Goal: Task Accomplishment & Management: Use online tool/utility

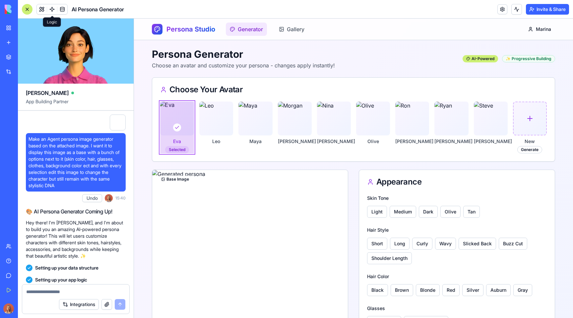
scroll to position [5187, 0]
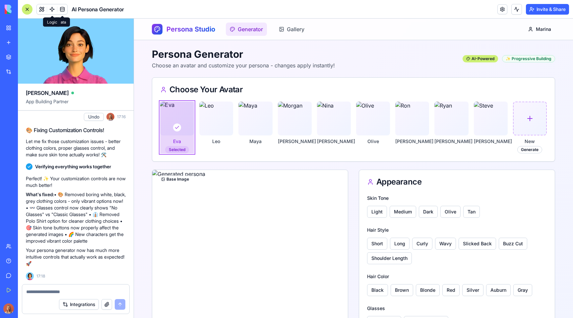
click at [51, 10] on link at bounding box center [52, 9] width 10 height 10
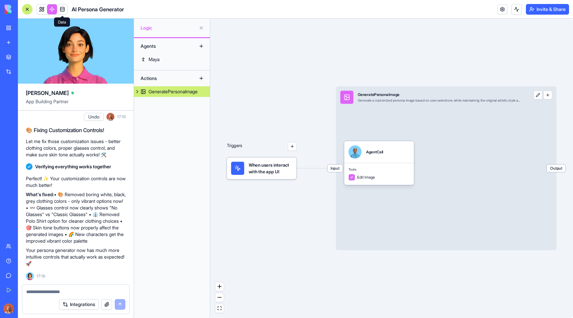
click at [63, 9] on span at bounding box center [62, 9] width 19 height 19
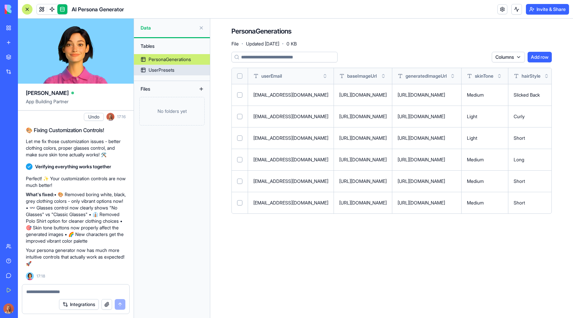
click at [173, 72] on div "UserPresets" at bounding box center [162, 70] width 26 height 7
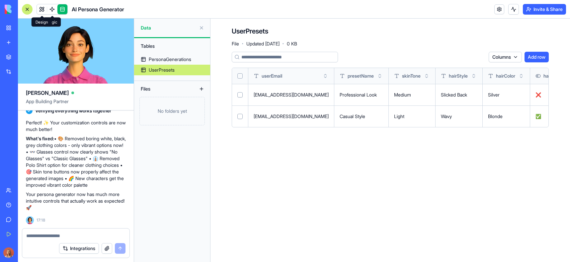
click at [43, 7] on link at bounding box center [42, 9] width 10 height 10
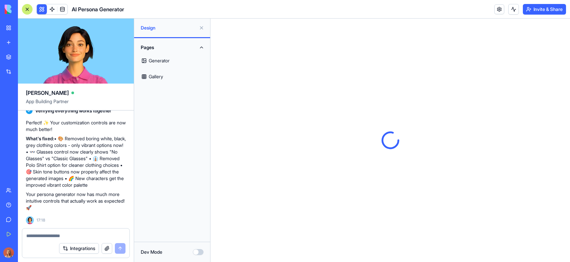
click at [29, 9] on div at bounding box center [27, 9] width 11 height 11
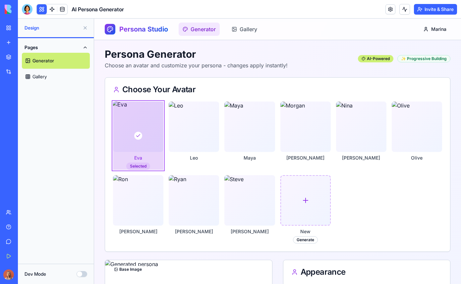
click at [84, 29] on button at bounding box center [85, 28] width 11 height 11
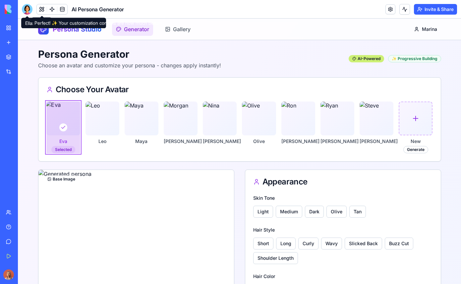
click at [27, 8] on div at bounding box center [27, 9] width 11 height 11
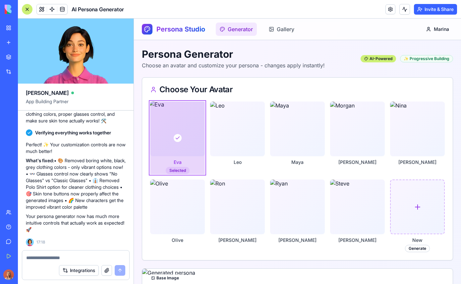
click at [33, 254] on div at bounding box center [75, 255] width 107 height 11
click at [34, 258] on textarea at bounding box center [75, 257] width 99 height 7
paste textarea "**********"
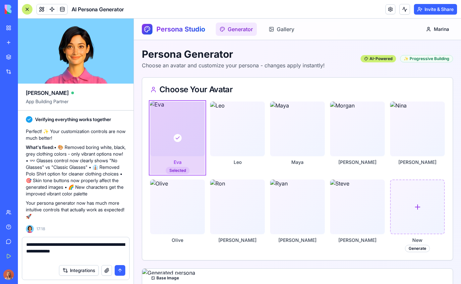
paste textarea
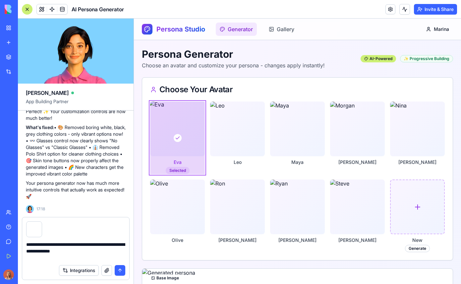
type textarea "**********"
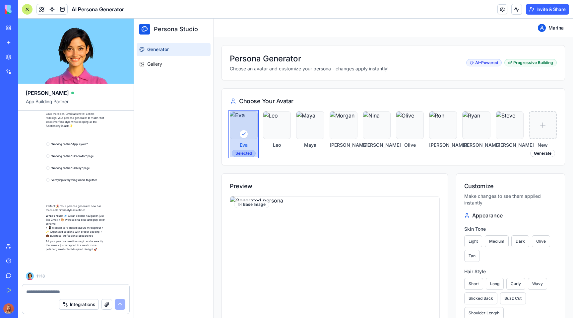
scroll to position [5432, 0]
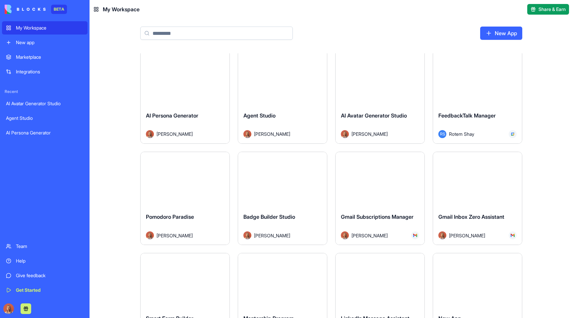
scroll to position [2, 0]
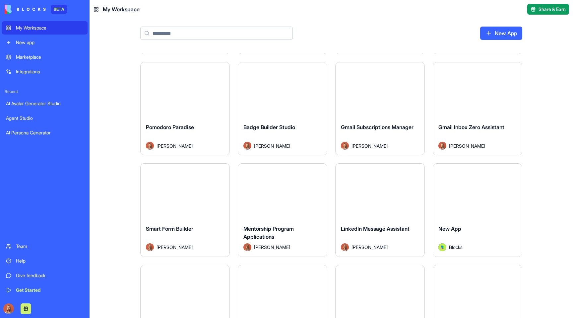
scroll to position [134, 0]
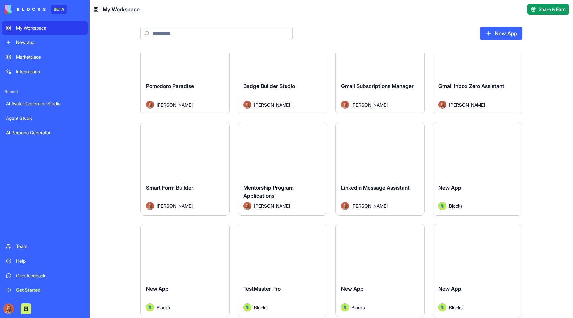
click at [399, 203] on div "Marina Sokolov" at bounding box center [380, 206] width 78 height 8
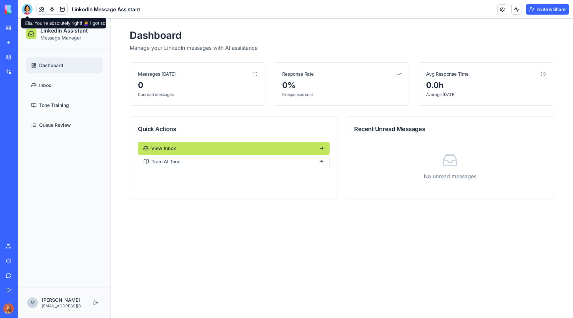
click at [30, 10] on div at bounding box center [27, 9] width 11 height 11
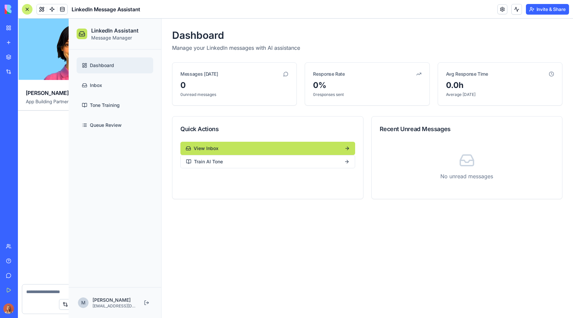
scroll to position [710, 0]
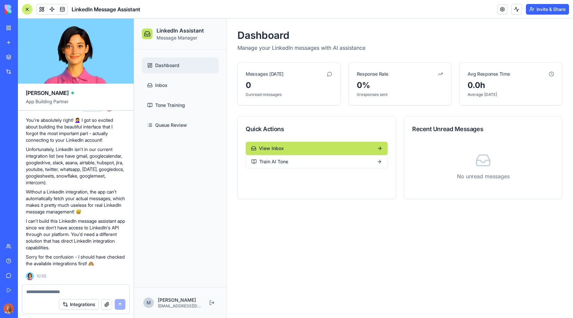
click at [71, 294] on textarea at bounding box center [75, 291] width 99 height 7
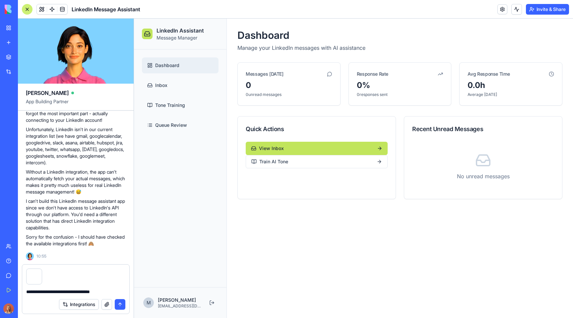
type textarea "**********"
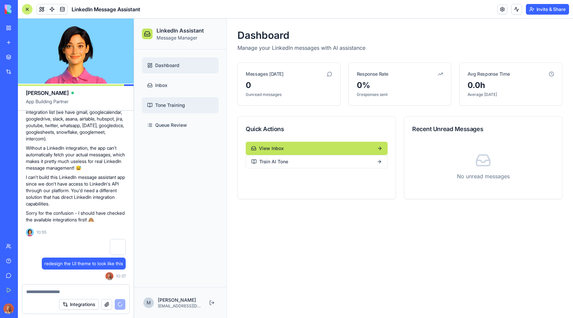
click at [178, 109] on link "Tone Training" at bounding box center [180, 105] width 77 height 16
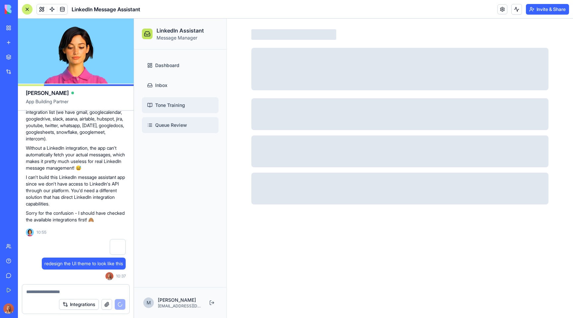
click at [172, 127] on span "Queue Review" at bounding box center [171, 125] width 32 height 7
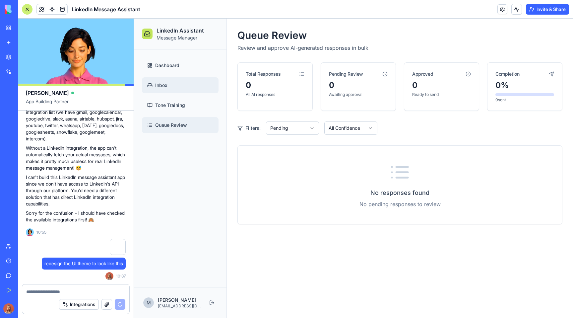
click at [178, 81] on link "Inbox" at bounding box center [180, 85] width 77 height 16
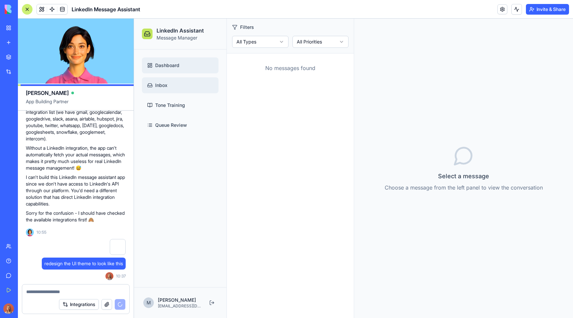
click at [170, 62] on span "Dashboard" at bounding box center [167, 65] width 24 height 7
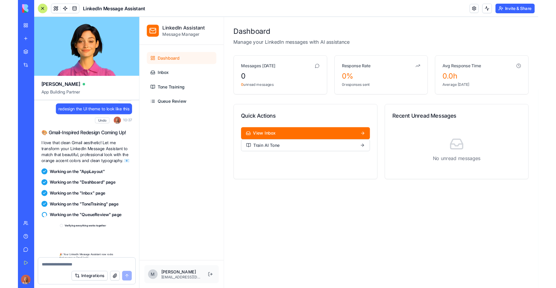
scroll to position [999, 0]
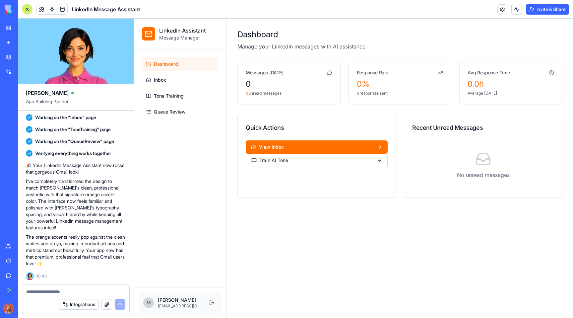
click at [29, 9] on div at bounding box center [27, 9] width 11 height 11
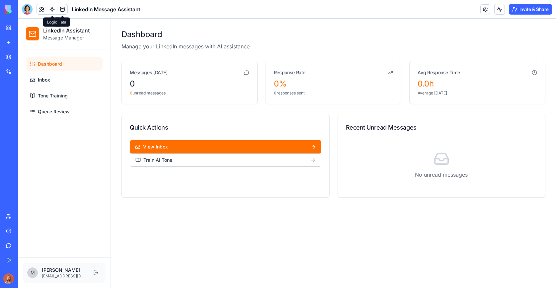
click at [52, 11] on span at bounding box center [52, 9] width 19 height 19
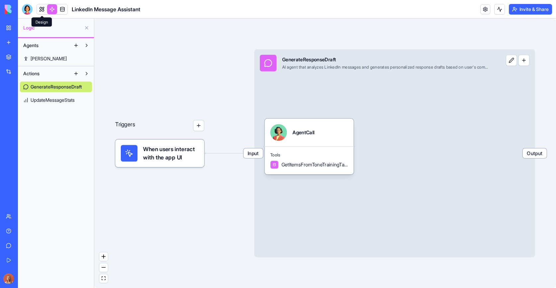
click at [40, 10] on link at bounding box center [42, 9] width 10 height 10
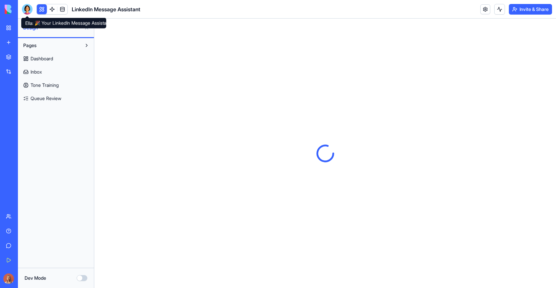
click at [28, 10] on div at bounding box center [27, 9] width 11 height 11
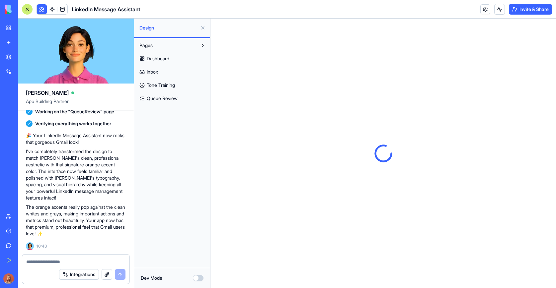
click at [29, 10] on div at bounding box center [27, 9] width 11 height 11
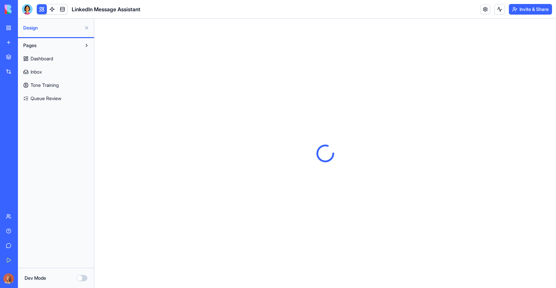
click at [84, 29] on button at bounding box center [86, 28] width 11 height 11
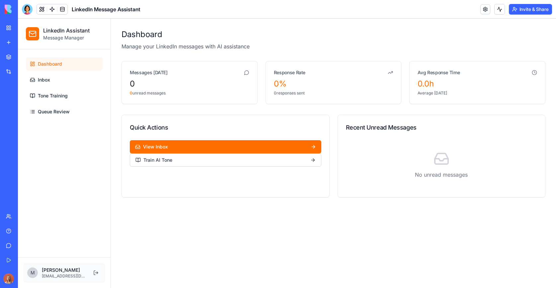
click at [500, 8] on button at bounding box center [499, 9] width 11 height 11
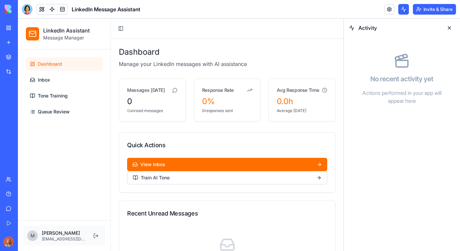
click at [25, 11] on div at bounding box center [27, 9] width 11 height 11
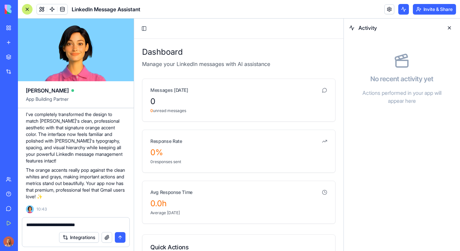
type textarea "**********"
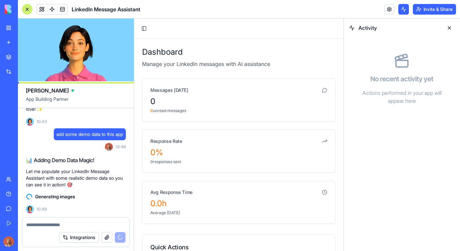
click at [27, 8] on div at bounding box center [27, 9] width 11 height 11
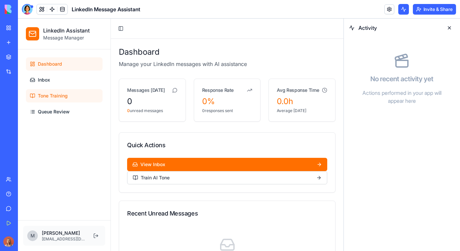
click at [49, 94] on span "Tone Training" at bounding box center [53, 96] width 30 height 7
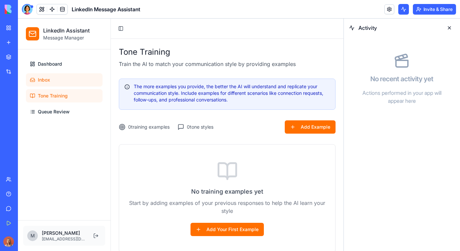
click at [57, 85] on link "Inbox" at bounding box center [64, 79] width 77 height 13
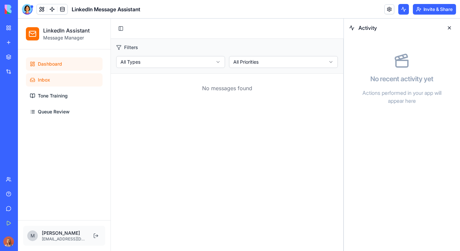
click at [82, 63] on link "Dashboard" at bounding box center [64, 63] width 77 height 13
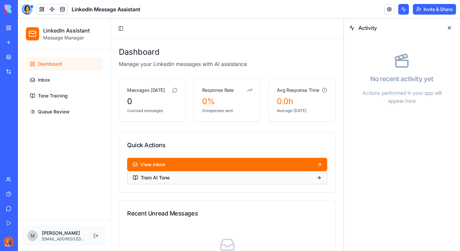
click at [159, 178] on div "Train AI Tone" at bounding box center [151, 177] width 37 height 7
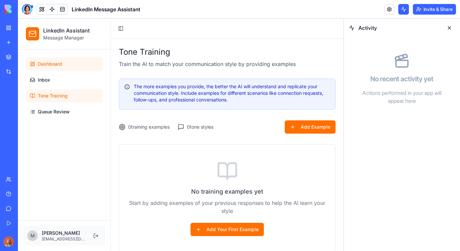
click at [65, 63] on link "Dashboard" at bounding box center [64, 63] width 77 height 13
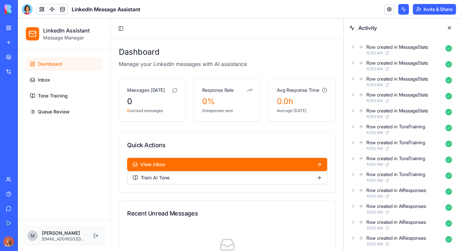
scroll to position [82, 0]
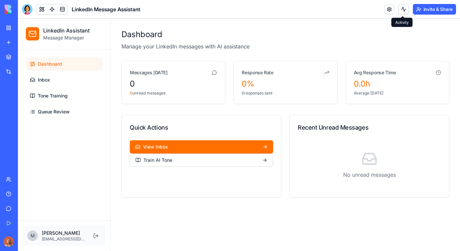
click at [400, 12] on button at bounding box center [403, 9] width 11 height 11
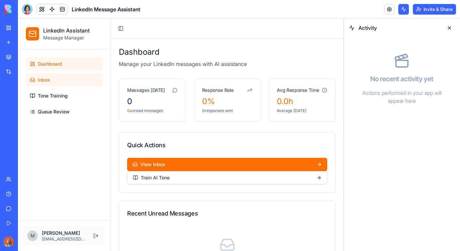
click at [59, 78] on link "Inbox" at bounding box center [64, 79] width 77 height 13
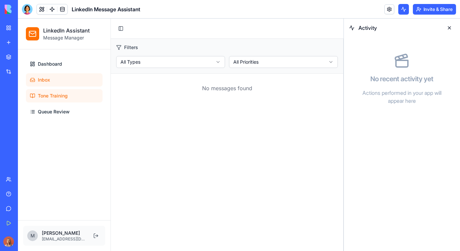
click at [57, 91] on link "Tone Training" at bounding box center [64, 95] width 77 height 13
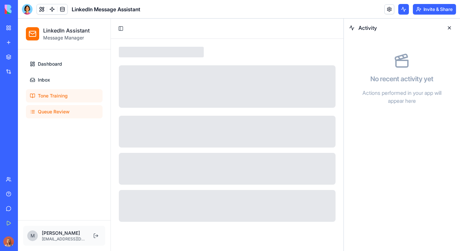
click at [57, 110] on span "Queue Review" at bounding box center [54, 111] width 32 height 7
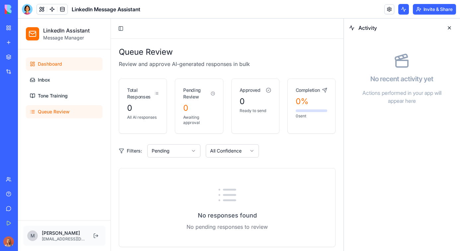
click at [64, 62] on link "Dashboard" at bounding box center [64, 63] width 77 height 13
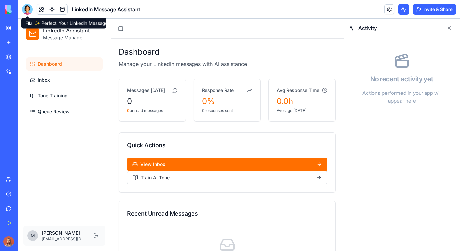
click at [28, 9] on div at bounding box center [27, 9] width 11 height 11
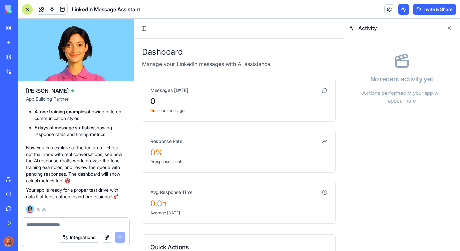
scroll to position [1342, 0]
click at [51, 226] on textarea at bounding box center [75, 225] width 99 height 7
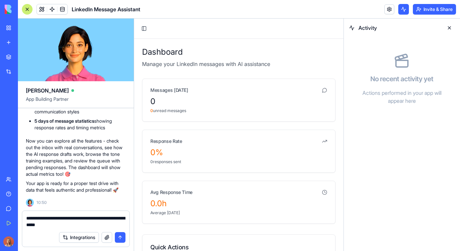
type textarea "**********"
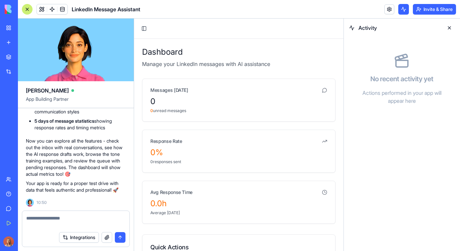
scroll to position [1374, 0]
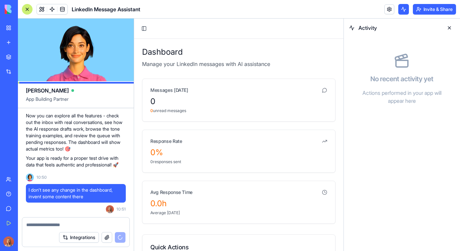
click at [28, 9] on div at bounding box center [27, 9] width 11 height 11
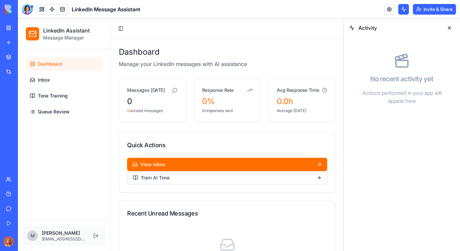
click at [55, 14] on link at bounding box center [52, 9] width 10 height 10
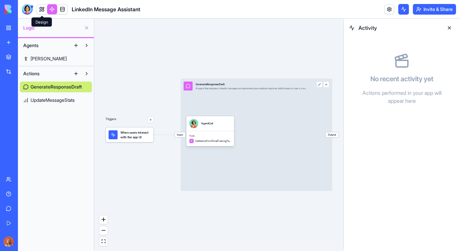
click at [44, 12] on link at bounding box center [42, 9] width 10 height 10
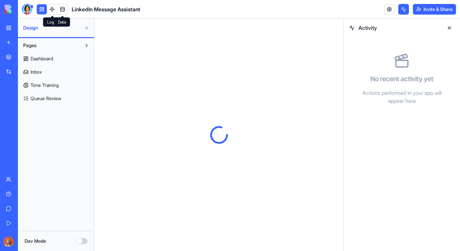
click at [66, 12] on link at bounding box center [62, 9] width 10 height 10
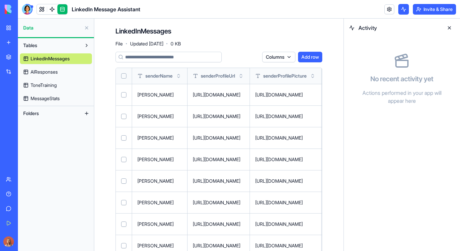
click at [448, 27] on button at bounding box center [449, 28] width 11 height 11
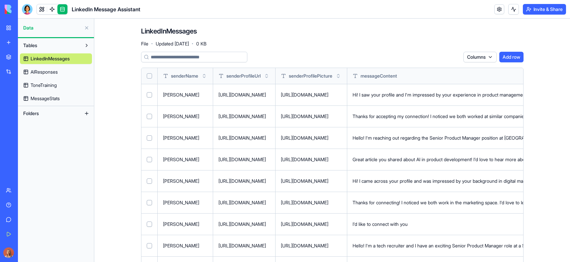
click at [66, 75] on link "AIResponses" at bounding box center [56, 72] width 72 height 11
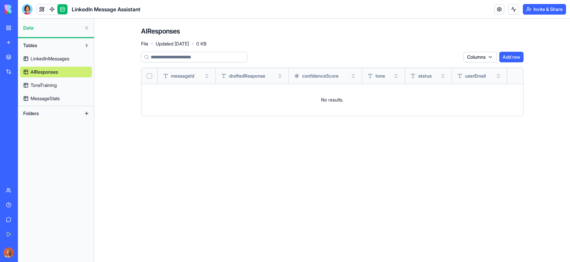
click at [65, 83] on link "ToneTraining" at bounding box center [56, 85] width 72 height 11
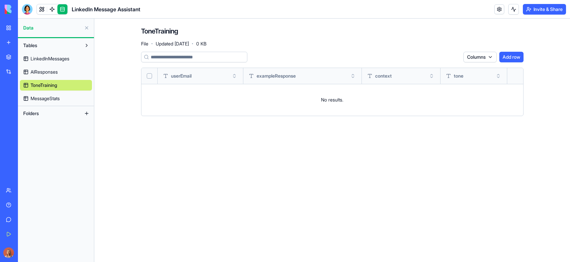
click at [64, 93] on link "MessageStats" at bounding box center [56, 98] width 72 height 11
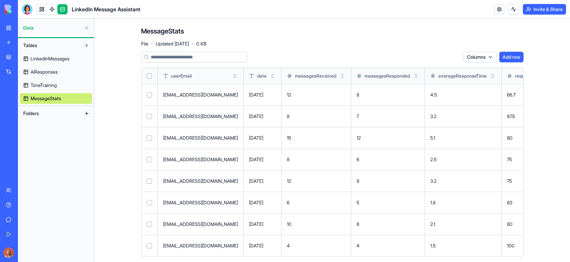
click at [28, 11] on div at bounding box center [27, 9] width 11 height 11
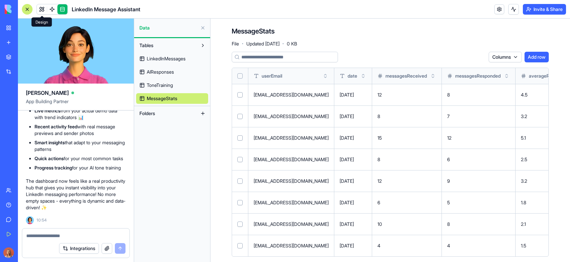
click at [41, 11] on link at bounding box center [42, 9] width 10 height 10
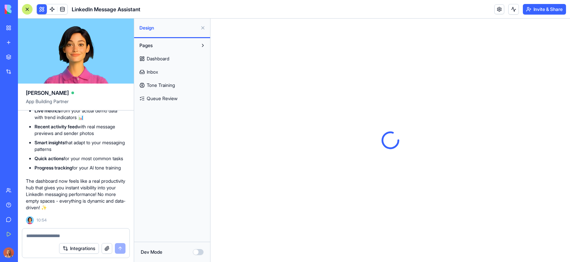
click at [45, 9] on button at bounding box center [42, 9] width 10 height 10
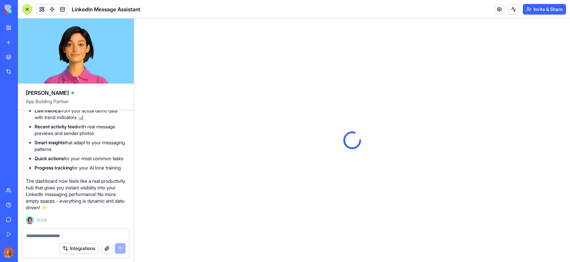
click at [28, 10] on div at bounding box center [27, 9] width 11 height 11
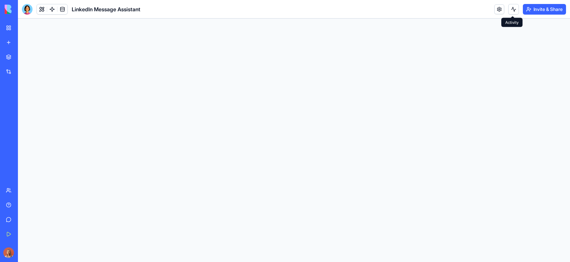
click at [459, 9] on button at bounding box center [513, 9] width 11 height 11
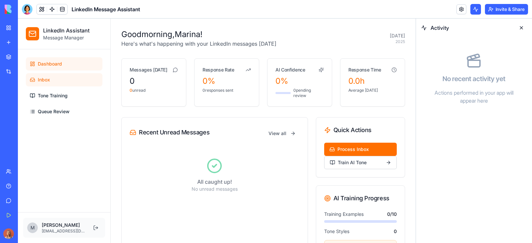
click at [69, 78] on link "Inbox" at bounding box center [64, 79] width 77 height 13
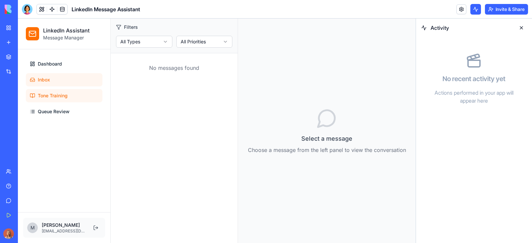
click at [68, 91] on link "Tone Training" at bounding box center [64, 95] width 77 height 13
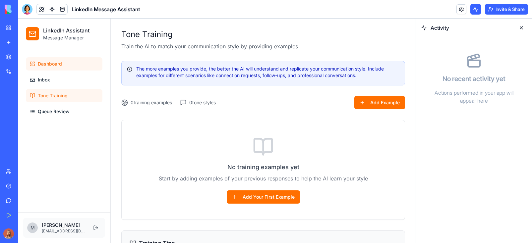
click at [69, 65] on link "Dashboard" at bounding box center [64, 63] width 77 height 13
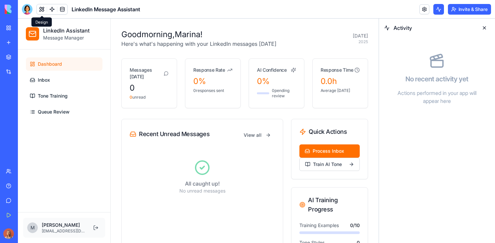
click at [44, 10] on button at bounding box center [42, 9] width 10 height 10
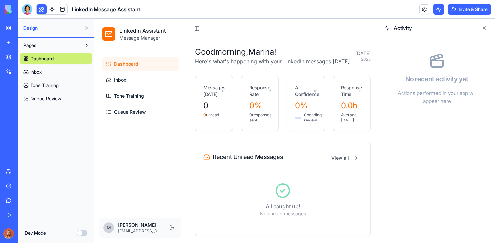
click at [44, 10] on button at bounding box center [42, 9] width 10 height 10
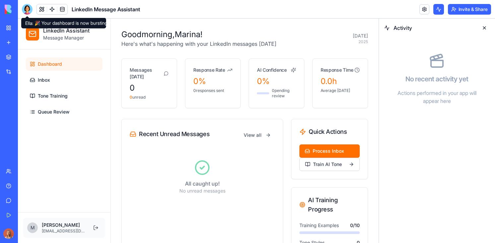
click at [28, 10] on div at bounding box center [27, 9] width 11 height 11
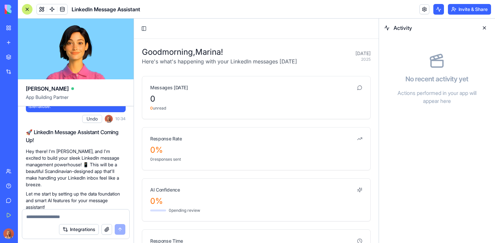
scroll to position [205, 0]
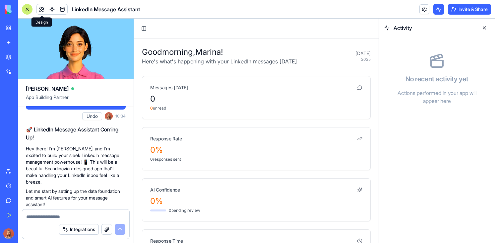
click at [41, 8] on button at bounding box center [42, 9] width 10 height 10
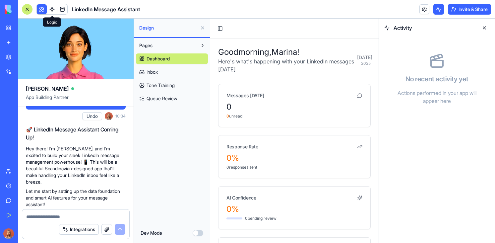
click at [54, 9] on link at bounding box center [52, 9] width 10 height 10
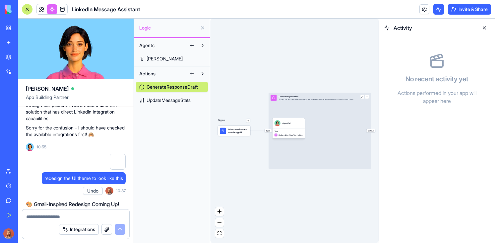
scroll to position [805, 0]
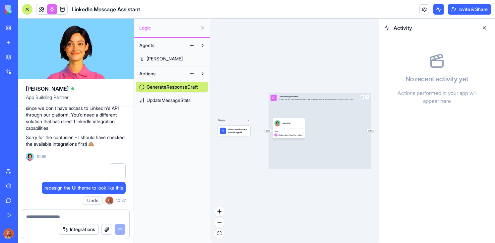
click at [114, 179] on div at bounding box center [118, 171] width 16 height 16
click at [118, 179] on div at bounding box center [118, 171] width 16 height 16
click at [114, 179] on div at bounding box center [118, 171] width 16 height 16
click at [7, 42] on link "New app" at bounding box center [15, 42] width 27 height 13
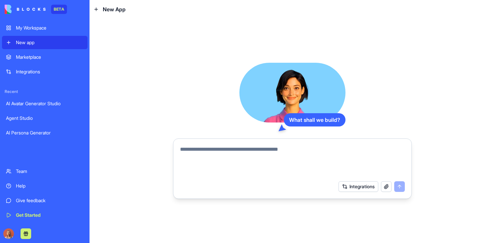
click at [26, 53] on link "Marketplace" at bounding box center [45, 56] width 86 height 13
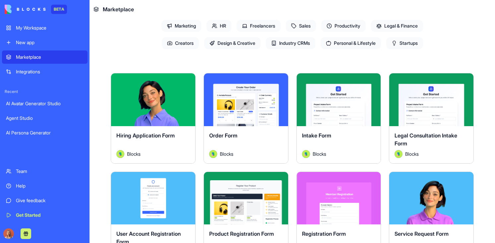
scroll to position [141, 0]
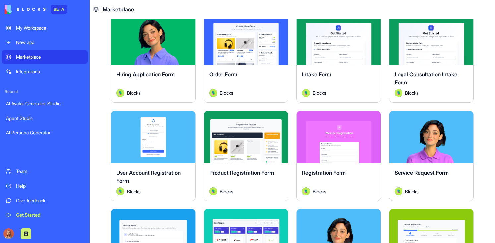
click at [54, 19] on div "BETA My Workspace New app Marketplace Integrations Recent AI Avatar Generator S…" at bounding box center [45, 121] width 86 height 243
click at [53, 25] on div "My Workspace" at bounding box center [50, 28] width 68 height 7
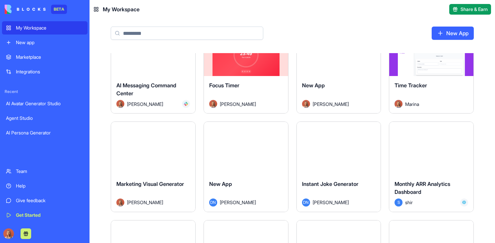
scroll to position [621, 0]
click at [434, 191] on div "Monthly ARR Analytics Dashboard" at bounding box center [432, 188] width 74 height 19
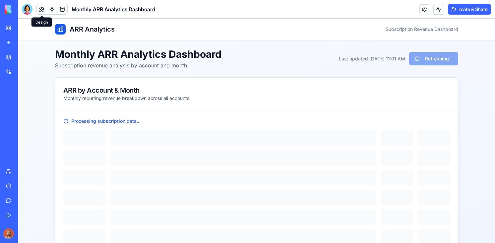
click at [41, 9] on button at bounding box center [42, 9] width 10 height 10
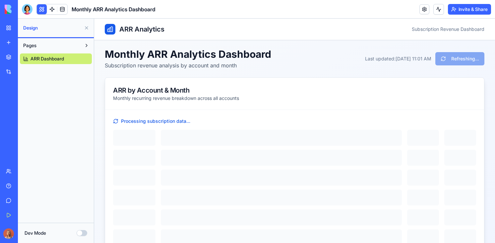
click at [42, 9] on button at bounding box center [42, 9] width 10 height 10
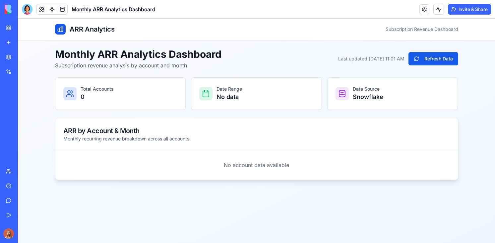
click at [25, 26] on div "My Workspace" at bounding box center [20, 28] width 9 height 7
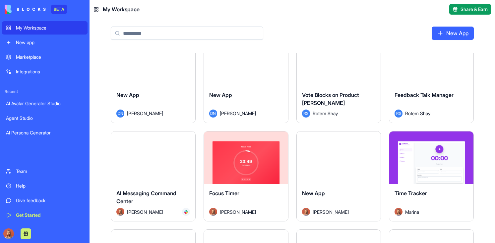
scroll to position [511, 0]
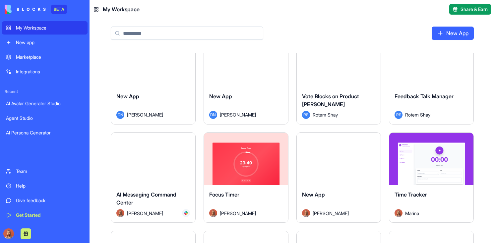
click at [370, 105] on div "Vote Blocks on Product Hunt" at bounding box center [339, 101] width 74 height 19
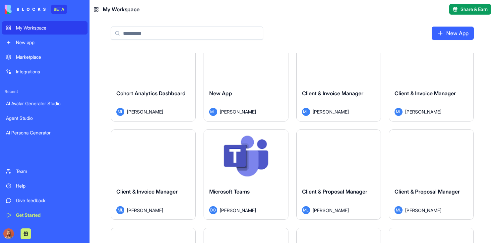
scroll to position [1018, 0]
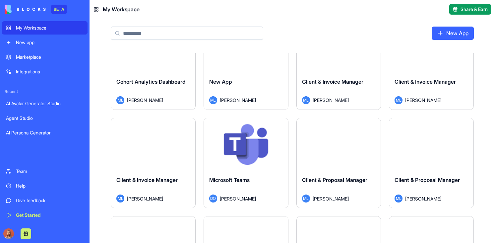
click at [459, 88] on div "Client & Invoice Manager" at bounding box center [432, 87] width 74 height 19
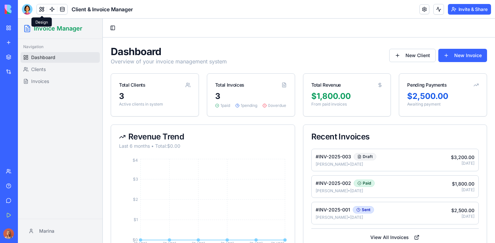
click at [27, 10] on div at bounding box center [27, 9] width 11 height 11
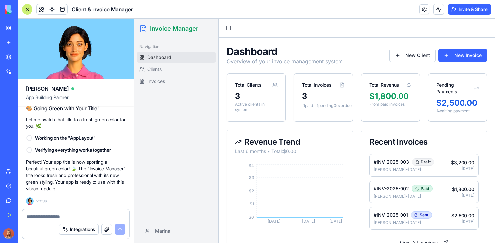
click at [74, 216] on textarea at bounding box center [75, 216] width 99 height 7
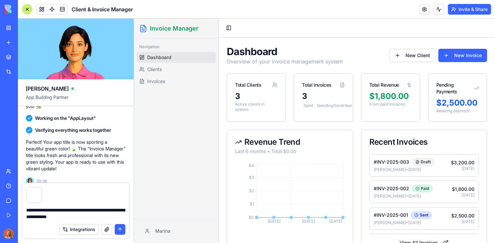
type textarea "**********"
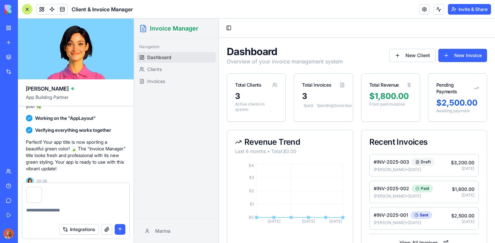
scroll to position [526, 0]
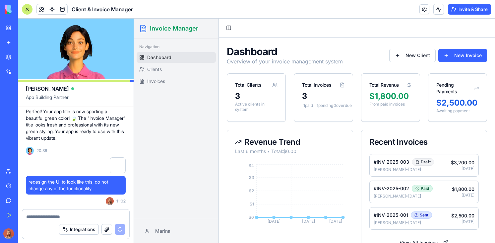
click at [459, 11] on button "Invite & Share" at bounding box center [469, 9] width 43 height 11
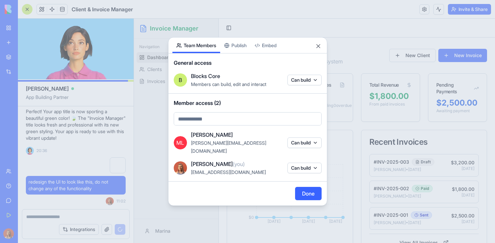
click at [459, 11] on div at bounding box center [247, 121] width 495 height 243
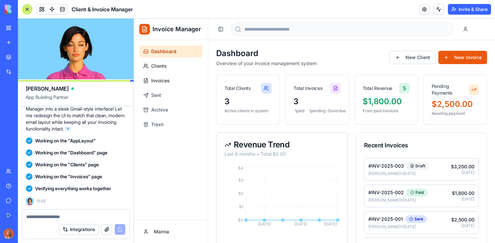
scroll to position [708, 0]
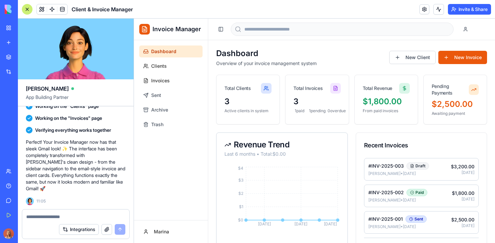
click at [73, 213] on div at bounding box center [75, 214] width 107 height 11
click at [69, 215] on textarea at bounding box center [75, 216] width 99 height 7
click at [88, 213] on textarea "******" at bounding box center [75, 216] width 99 height 7
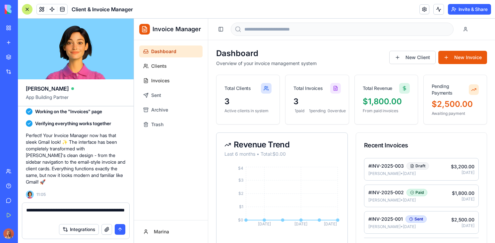
click at [126, 210] on div "**********" at bounding box center [75, 211] width 107 height 17
click at [122, 208] on textarea "**********" at bounding box center [75, 213] width 99 height 13
click at [81, 218] on textarea "**********" at bounding box center [75, 213] width 99 height 13
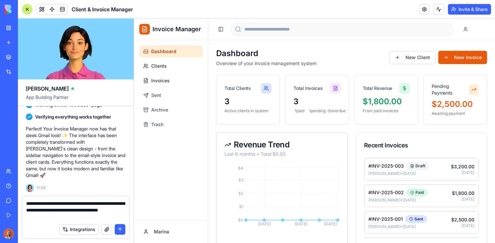
type textarea "**********"
click at [122, 227] on button "submit" at bounding box center [120, 229] width 11 height 11
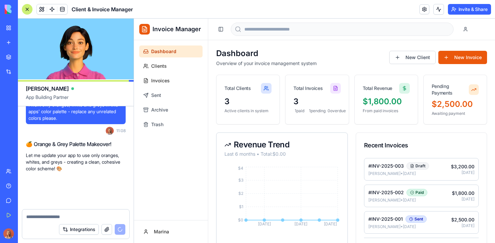
scroll to position [844, 0]
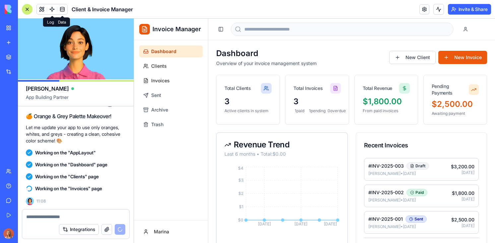
click at [60, 10] on span at bounding box center [62, 9] width 19 height 19
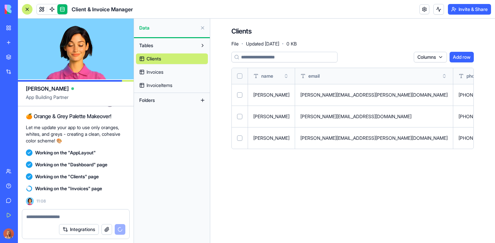
click at [163, 74] on span "Invoices" at bounding box center [155, 72] width 17 height 7
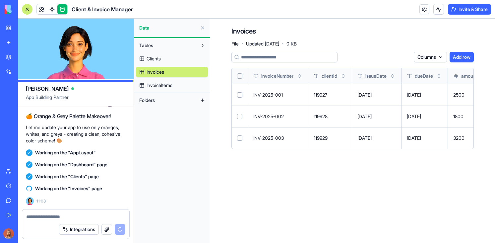
click at [163, 83] on span "InvoiceItems" at bounding box center [160, 85] width 26 height 7
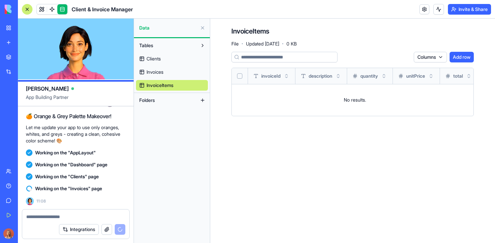
click at [165, 70] on link "Invoices" at bounding box center [172, 72] width 72 height 11
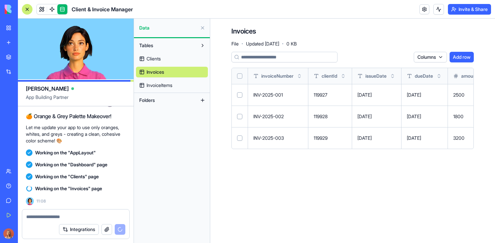
click at [29, 5] on div at bounding box center [27, 9] width 11 height 11
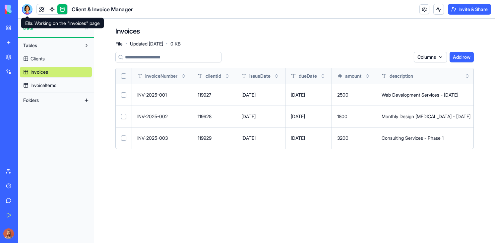
click at [23, 7] on div at bounding box center [27, 9] width 11 height 11
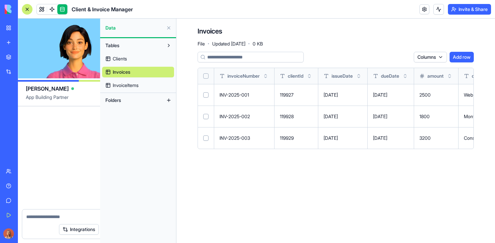
scroll to position [844, 0]
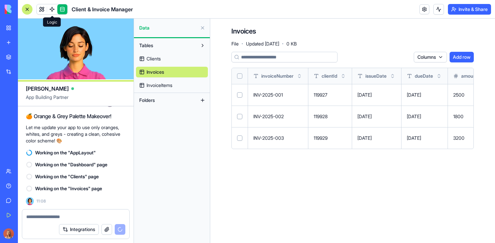
click at [43, 12] on span at bounding box center [52, 9] width 19 height 19
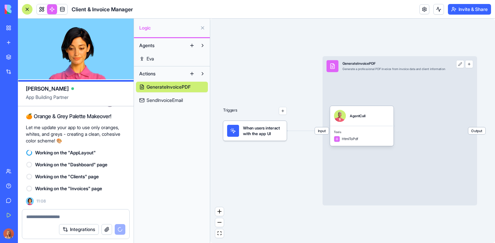
click at [25, 10] on div at bounding box center [27, 9] width 11 height 11
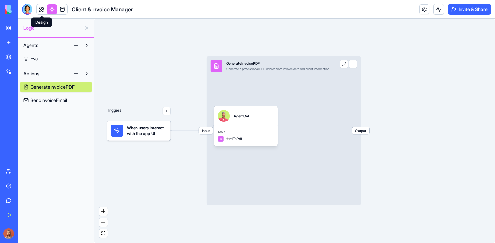
click at [42, 11] on link at bounding box center [42, 9] width 10 height 10
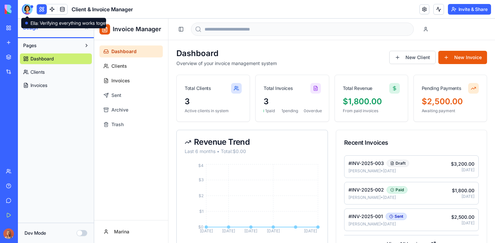
click at [29, 9] on div at bounding box center [27, 9] width 11 height 11
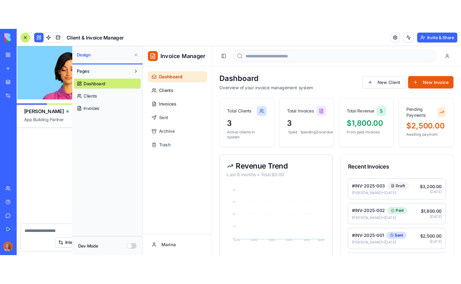
scroll to position [856, 0]
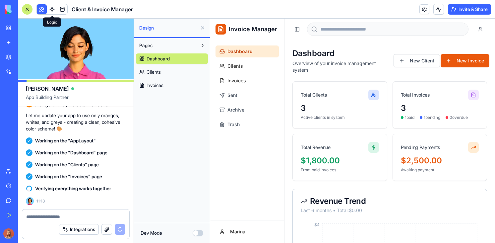
click at [42, 11] on button at bounding box center [42, 9] width 10 height 10
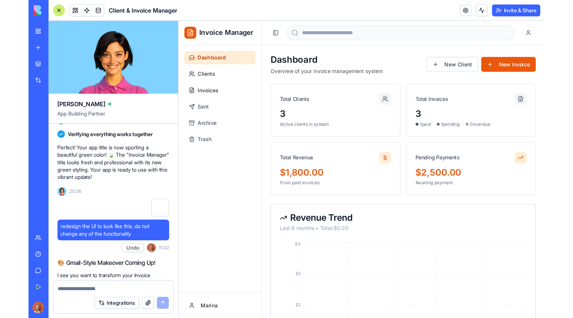
scroll to position [498, 0]
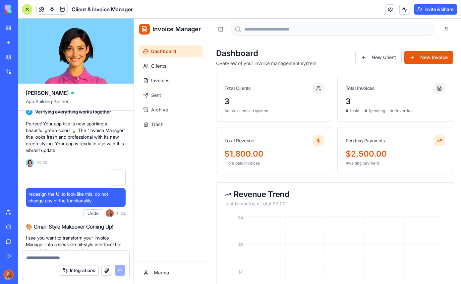
click at [70, 207] on div "redesign the UI to look like this, do not change any of the functionality" at bounding box center [76, 197] width 100 height 19
copy span "redesign the UI to look like this, do not change any of the functionality"
click at [25, 6] on div at bounding box center [27, 9] width 11 height 11
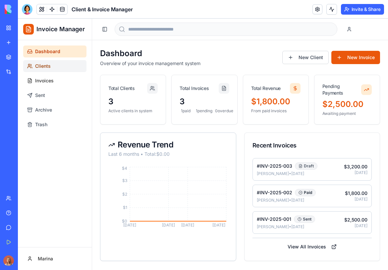
click at [58, 68] on link "Clients" at bounding box center [54, 66] width 63 height 12
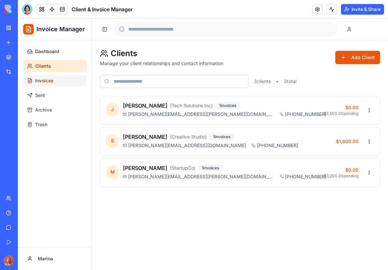
click at [56, 76] on link "Invoices" at bounding box center [54, 81] width 63 height 12
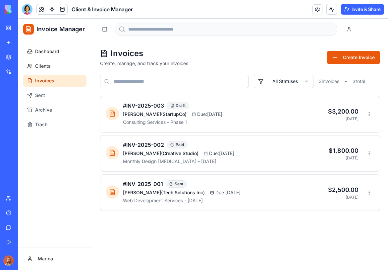
click at [55, 86] on link "Invoices" at bounding box center [54, 81] width 63 height 12
click at [55, 95] on button "Sent" at bounding box center [54, 95] width 63 height 12
click at [55, 105] on button "Archive" at bounding box center [54, 110] width 63 height 12
click at [53, 117] on ul "Dashboard Clients Invoices Sent Archive Trash" at bounding box center [54, 87] width 63 height 85
click at [52, 49] on span "Dashboard" at bounding box center [47, 51] width 24 height 7
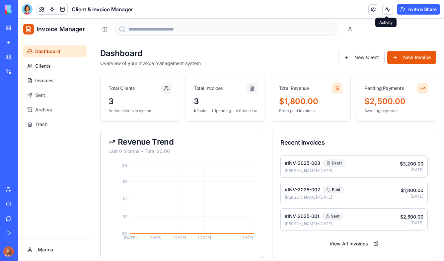
click at [387, 15] on span at bounding box center [386, 16] width 3 height 3
click at [384, 7] on button at bounding box center [387, 9] width 11 height 11
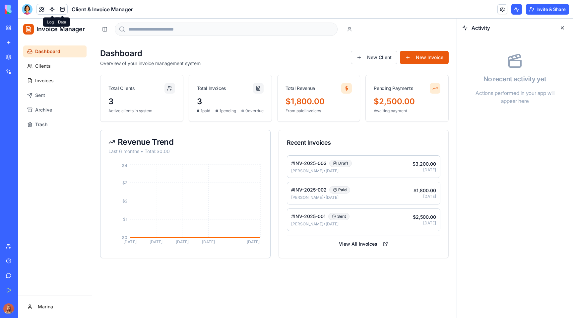
click at [60, 10] on link at bounding box center [62, 9] width 10 height 10
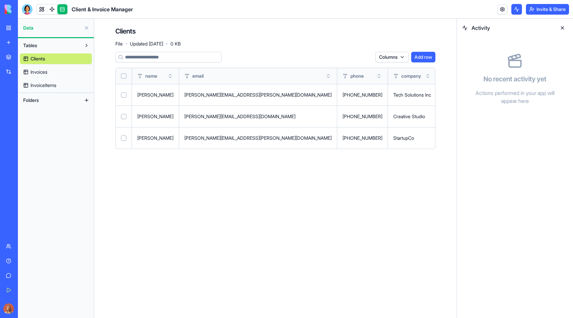
click at [459, 27] on button at bounding box center [562, 28] width 11 height 11
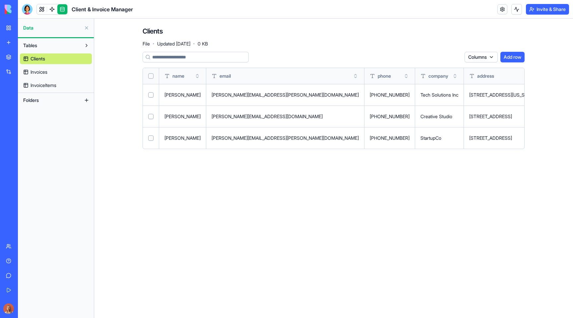
click at [459, 85] on td "123 Main St, New York, NY 10001" at bounding box center [503, 95] width 79 height 22
click at [0, 0] on button at bounding box center [0, 0] width 0 height 0
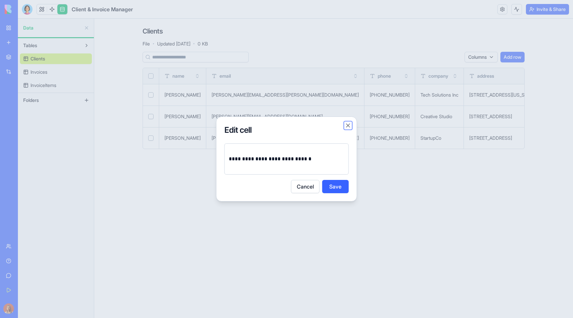
click at [350, 125] on button "Close" at bounding box center [348, 125] width 7 height 7
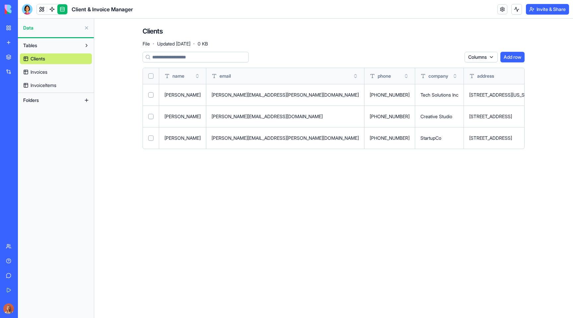
click at [76, 63] on link "Clients" at bounding box center [56, 58] width 72 height 11
click at [77, 73] on link "Invoices" at bounding box center [56, 72] width 72 height 11
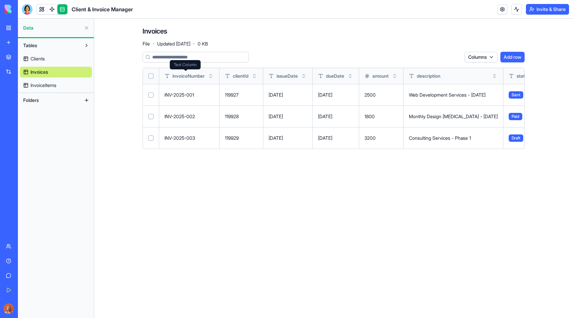
click at [173, 75] on span "invoiceNumber" at bounding box center [188, 76] width 32 height 7
click at [213, 76] on button "Toggle sort" at bounding box center [210, 76] width 7 height 7
click at [52, 84] on span "InvoiceItems" at bounding box center [44, 85] width 26 height 7
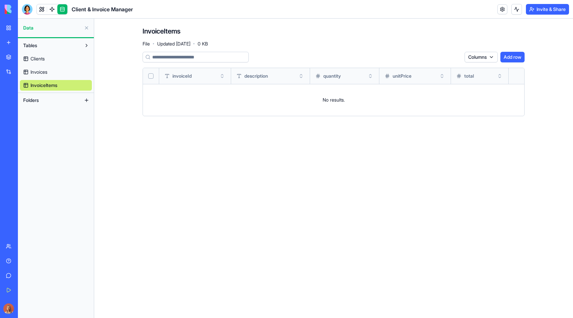
click at [58, 73] on link "Invoices" at bounding box center [56, 72] width 72 height 11
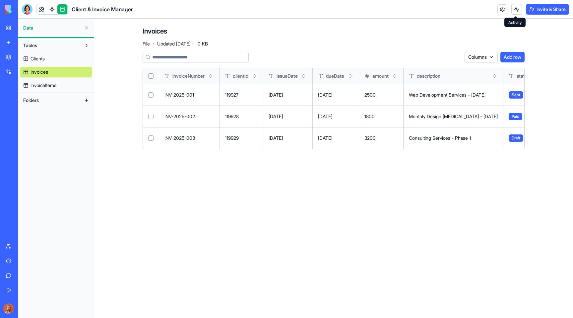
click at [459, 9] on button at bounding box center [516, 9] width 11 height 11
